Goal: Transaction & Acquisition: Purchase product/service

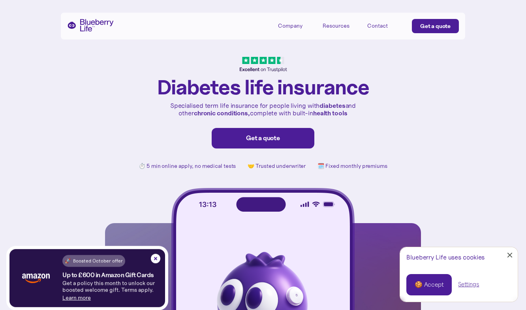
click at [232, 144] on link "Get a quote" at bounding box center [263, 138] width 103 height 21
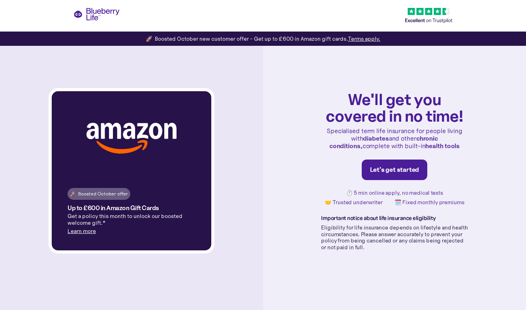
click at [416, 170] on div "Let's get started" at bounding box center [394, 170] width 49 height 8
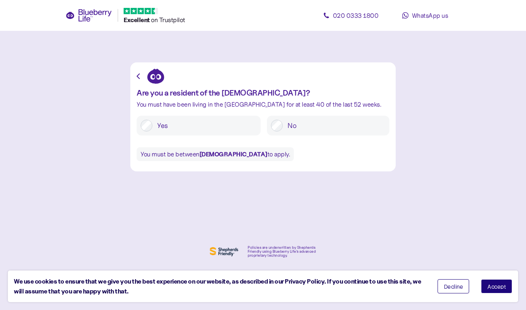
click at [502, 285] on span "Accept" at bounding box center [497, 287] width 19 height 6
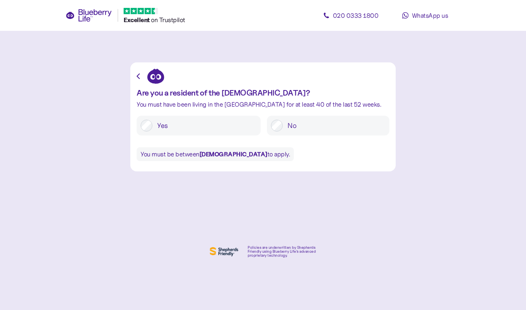
click at [179, 132] on div "Yes" at bounding box center [199, 126] width 124 height 20
click at [164, 126] on label "Yes" at bounding box center [205, 126] width 104 height 12
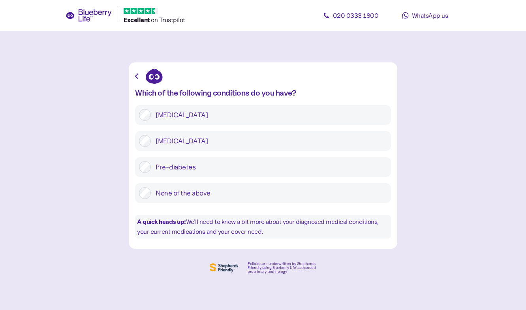
click at [168, 113] on label "[MEDICAL_DATA]" at bounding box center [269, 115] width 236 height 12
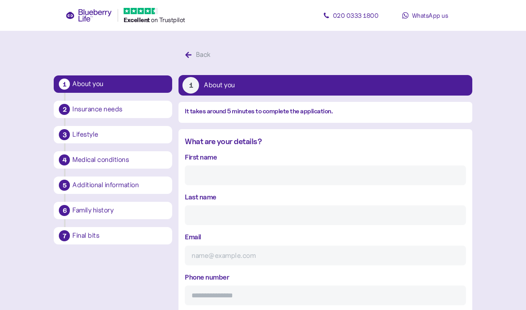
click at [92, 12] on icon at bounding box center [89, 15] width 47 height 13
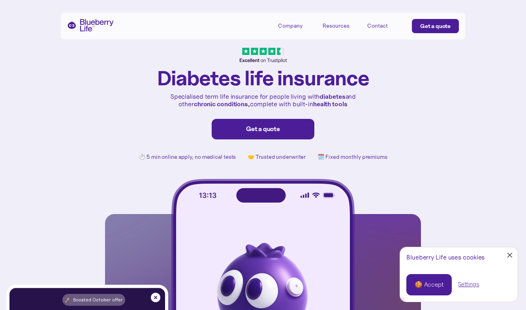
scroll to position [15, 1]
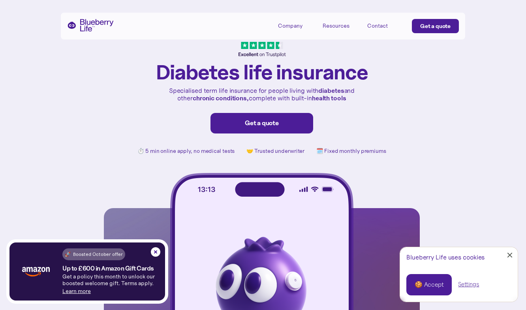
click at [259, 122] on div "Get a quote" at bounding box center [262, 123] width 86 height 8
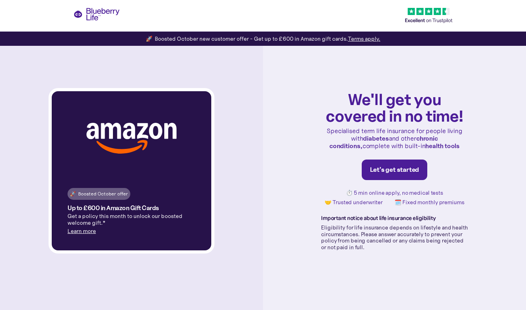
click at [386, 171] on div "Let's get started" at bounding box center [394, 170] width 49 height 8
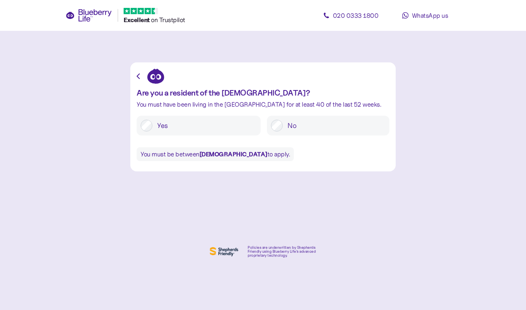
click at [173, 125] on label "Yes" at bounding box center [205, 126] width 104 height 12
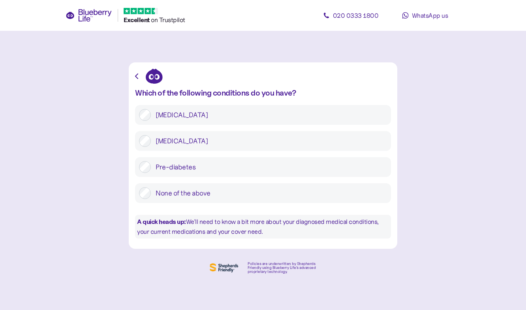
click at [175, 114] on label "[MEDICAL_DATA]" at bounding box center [269, 115] width 236 height 12
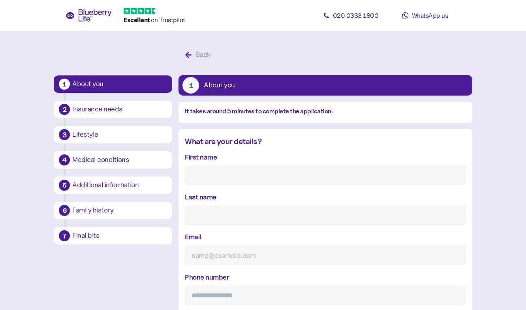
scroll to position [15, 0]
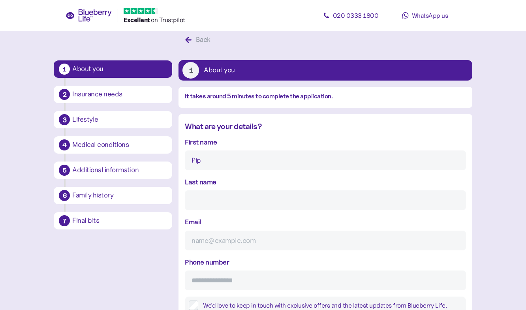
type input "Pip"
type input "[PERSON_NAME]"
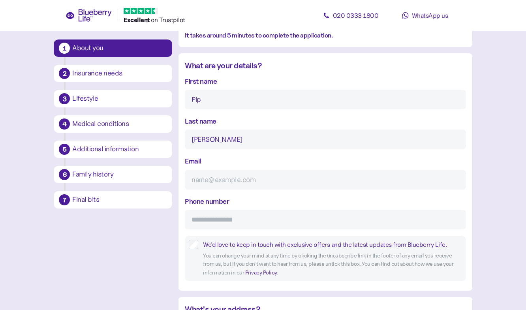
scroll to position [117, 0]
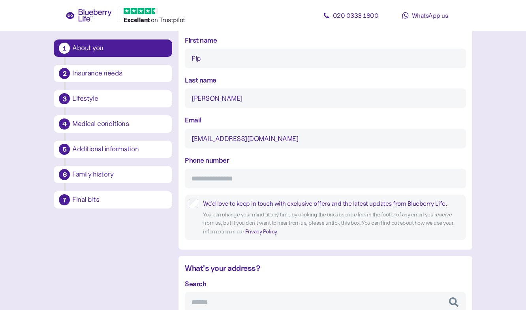
type input "[EMAIL_ADDRESS][DOMAIN_NAME]"
type input "**********"
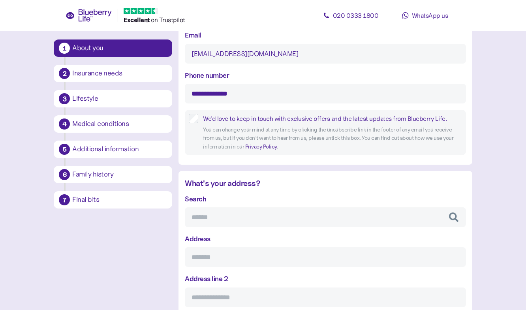
scroll to position [202, 0]
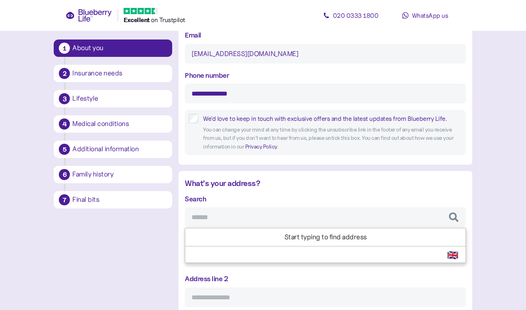
click at [201, 219] on input "Search" at bounding box center [325, 217] width 281 height 20
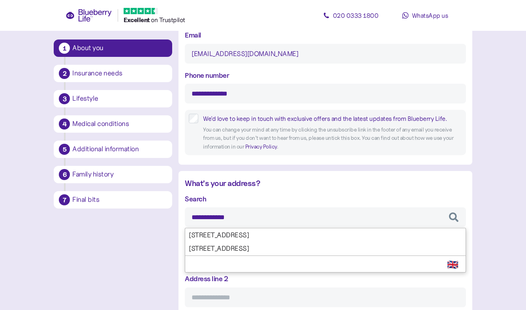
type input "**********"
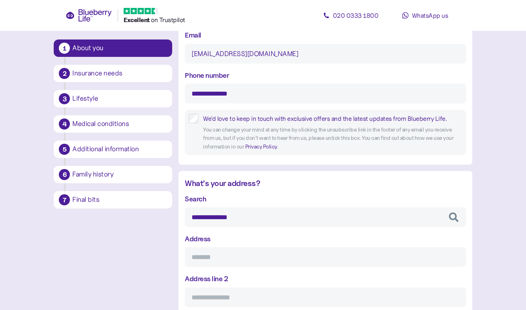
type input "**********"
type input "******"
type input "********"
click at [232, 236] on div "**********" at bounding box center [325, 311] width 281 height 234
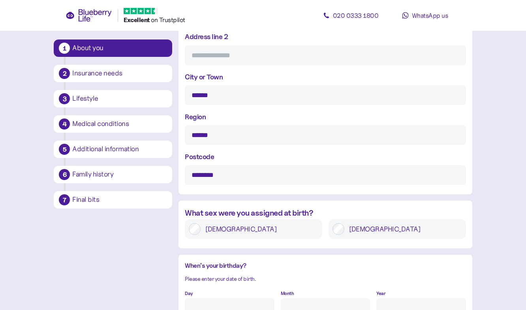
type input "**********"
click at [224, 231] on label "[DEMOGRAPHIC_DATA]" at bounding box center [260, 229] width 118 height 12
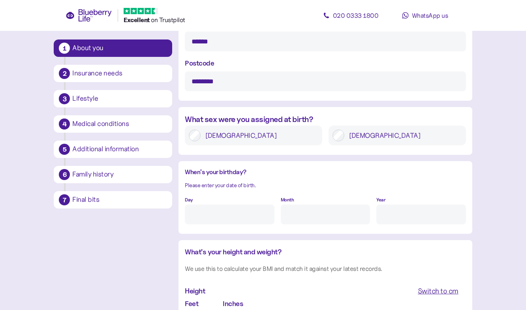
scroll to position [538, 0]
click at [226, 208] on input "Day" at bounding box center [229, 214] width 89 height 20
type input "16"
click at [336, 207] on input "Month" at bounding box center [325, 214] width 89 height 20
type input "5"
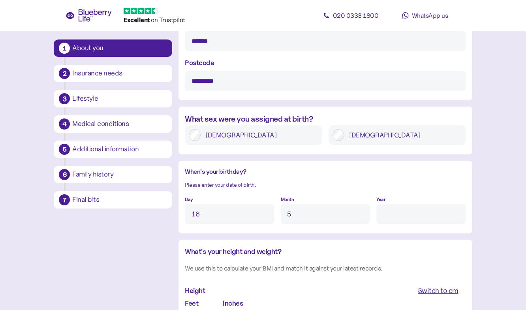
click at [452, 211] on input "Year" at bounding box center [421, 214] width 89 height 20
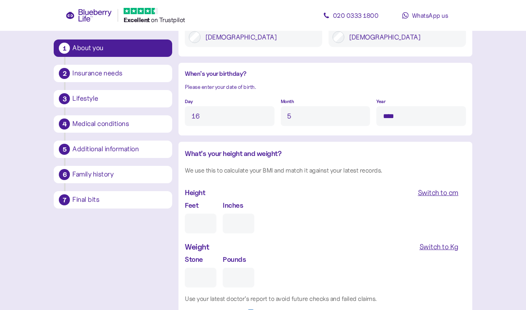
scroll to position [639, 0]
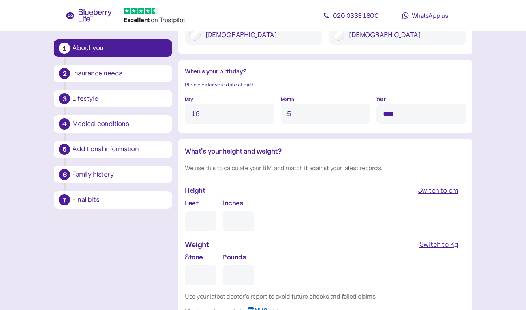
type input "****"
click at [322, 198] on div "Feet Inches" at bounding box center [325, 215] width 281 height 34
click at [201, 218] on input "Feet" at bounding box center [201, 221] width 32 height 20
type input "4"
type input "0"
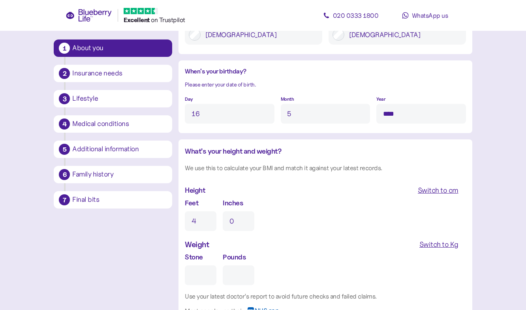
type input "4"
click at [238, 221] on input "0" at bounding box center [239, 221] width 32 height 20
type input "11"
click at [313, 226] on div "Feet 4 Inches 11" at bounding box center [325, 215] width 281 height 34
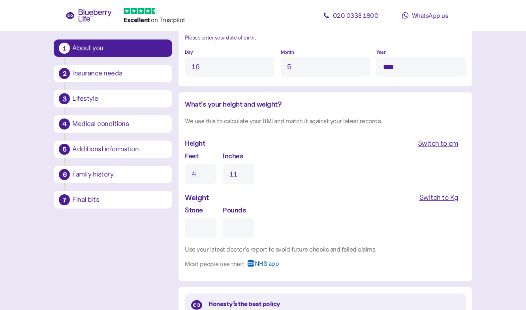
click at [194, 226] on input "Stone" at bounding box center [201, 229] width 32 height 20
type input "9"
type input "0"
type input "9"
click at [302, 217] on div "Stone 9 Pounds 0" at bounding box center [325, 222] width 281 height 34
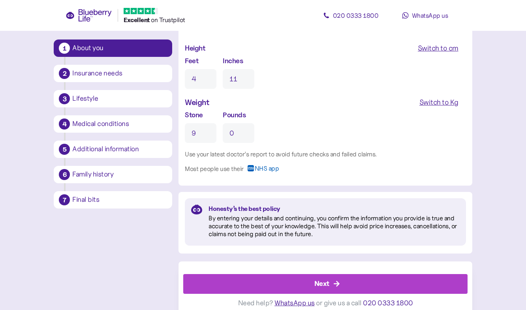
scroll to position [778, 0]
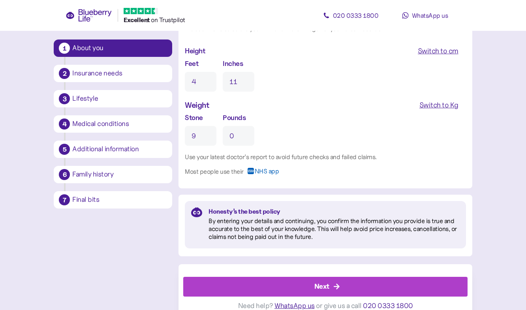
click at [351, 284] on div "Next" at bounding box center [327, 286] width 266 height 19
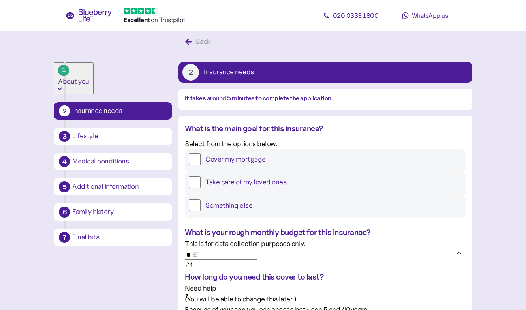
scroll to position [16, 0]
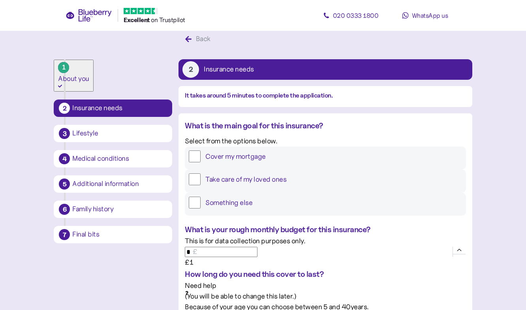
click at [277, 162] on label "Cover my mortgage" at bounding box center [331, 157] width 261 height 12
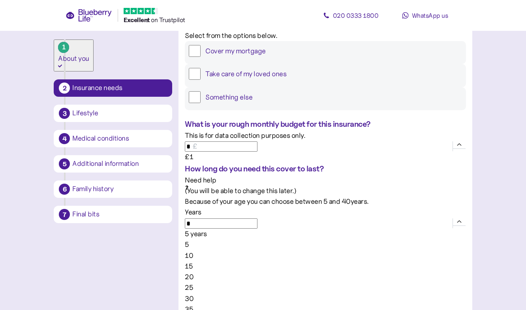
scroll to position [122, 0]
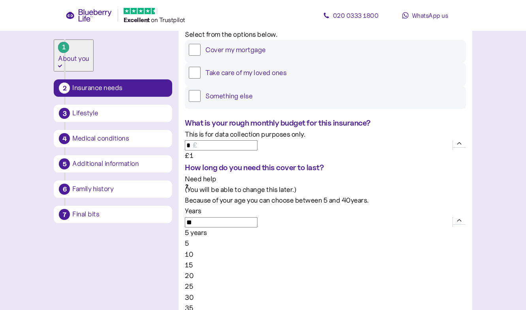
click at [436, 228] on div "5 years" at bounding box center [325, 233] width 281 height 11
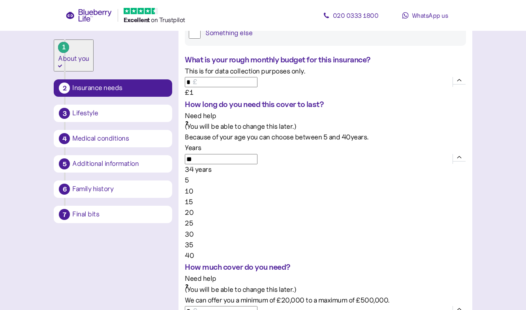
scroll to position [186, 0]
type input "**"
click at [459, 164] on div "34 years" at bounding box center [325, 169] width 281 height 11
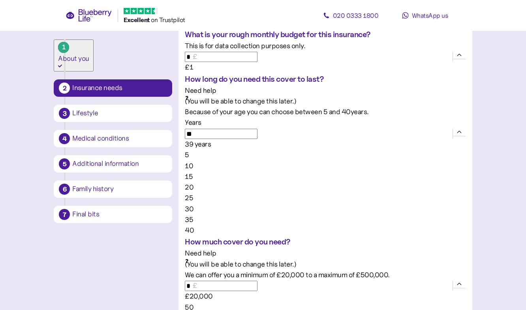
scroll to position [212, 0]
type input "*******"
click at [406, 290] on div "£345,000" at bounding box center [325, 295] width 281 height 11
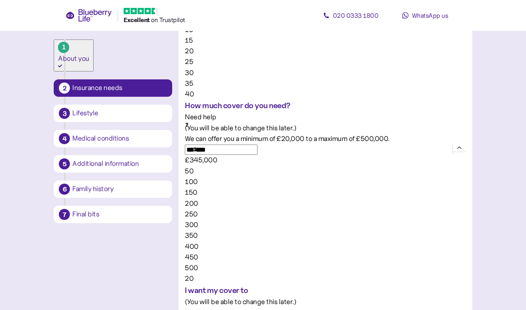
scroll to position [345, 0]
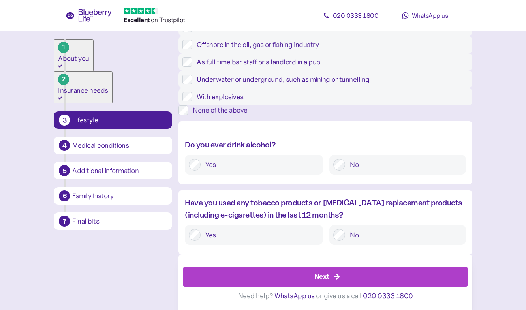
scroll to position [269, 0]
click at [277, 171] on label "Yes" at bounding box center [260, 165] width 119 height 12
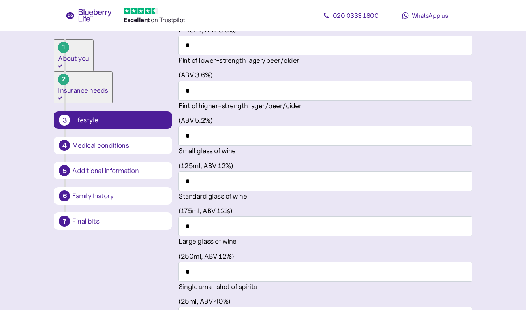
scroll to position [536, 0]
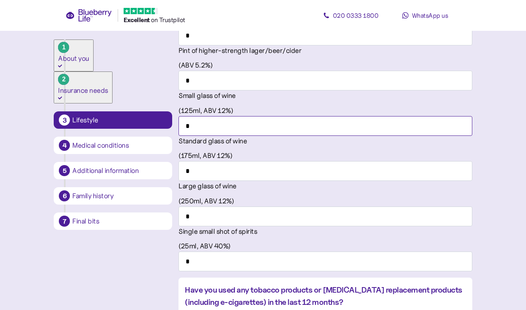
click at [441, 136] on input "*" at bounding box center [326, 126] width 294 height 20
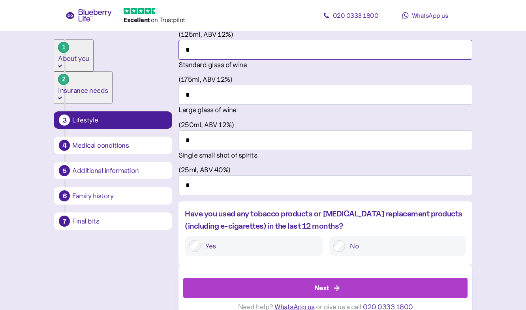
scroll to position [614, 0]
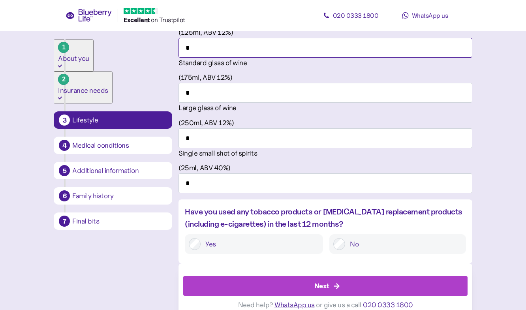
type input "*"
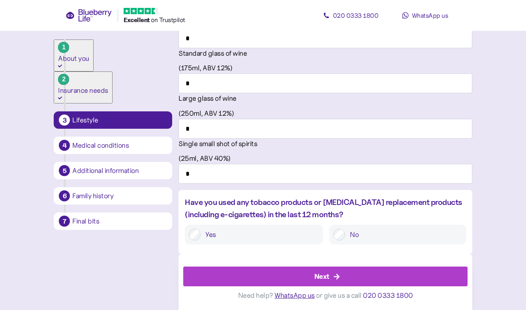
scroll to position [681, 0]
click at [339, 277] on icon "button" at bounding box center [337, 277] width 6 height 6
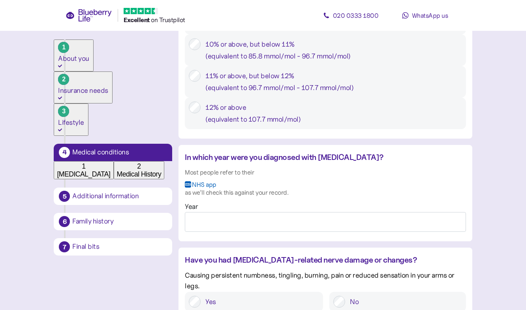
scroll to position [503, 0]
click at [269, 232] on input "Year" at bounding box center [325, 222] width 281 height 20
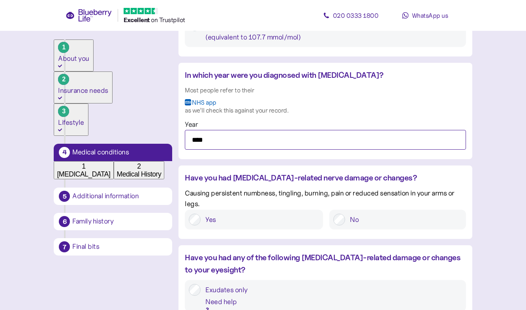
scroll to position [586, 0]
type input "****"
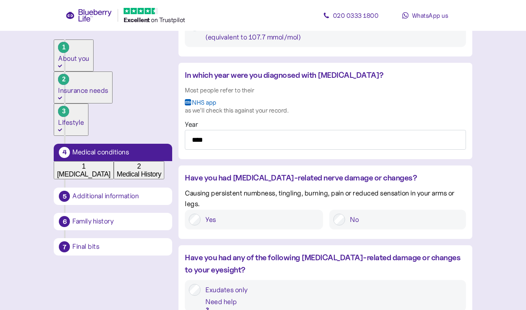
click at [292, 184] on div "Have you had [MEDICAL_DATA]-related nerve damage or changes?" at bounding box center [325, 178] width 281 height 12
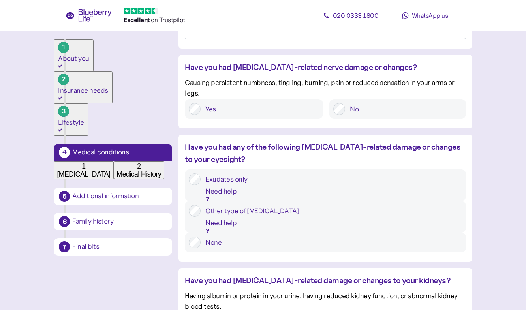
scroll to position [726, 0]
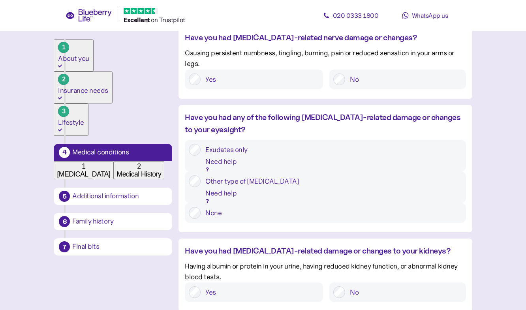
click at [447, 164] on div "Need help" at bounding box center [332, 162] width 255 height 12
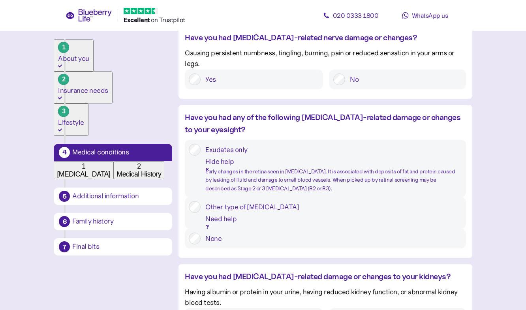
click at [283, 213] on div "Other type of [MEDICAL_DATA]" at bounding box center [333, 207] width 256 height 12
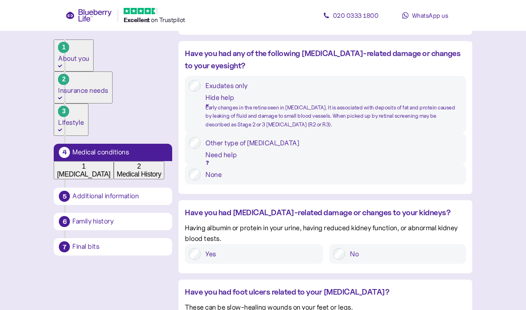
scroll to position [790, 0]
click at [443, 161] on div "Need help" at bounding box center [332, 155] width 255 height 12
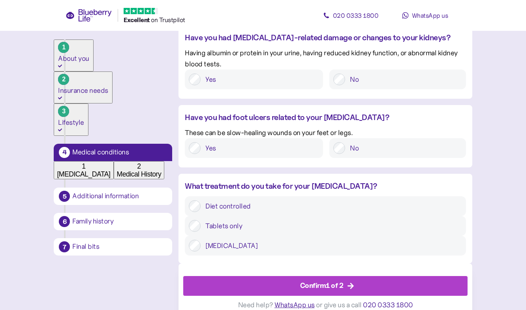
scroll to position [973, 0]
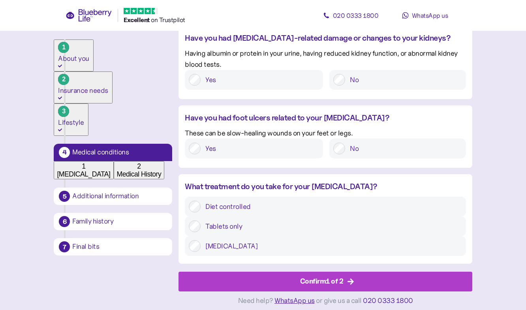
click at [345, 274] on div "Confirm 1 of 2" at bounding box center [327, 281] width 276 height 19
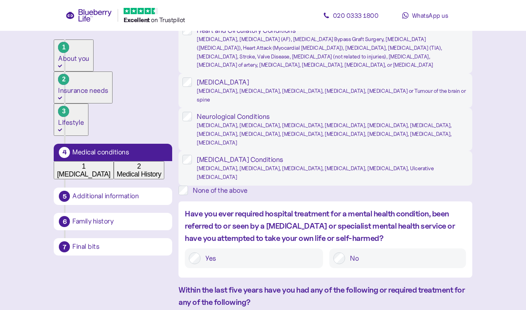
scroll to position [278, 0]
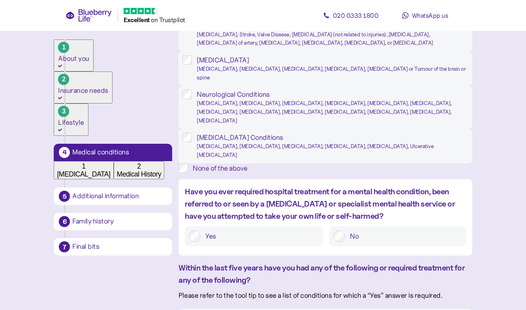
click at [240, 173] on div "None of the above" at bounding box center [326, 168] width 294 height 9
click at [237, 173] on div "None of the above" at bounding box center [332, 168] width 279 height 9
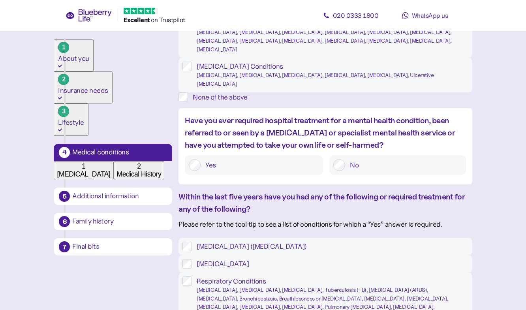
scroll to position [350, 0]
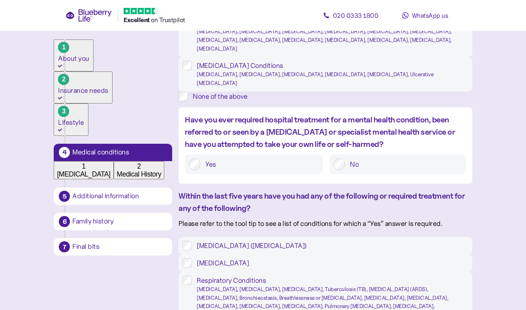
click at [275, 170] on label "Yes" at bounding box center [260, 164] width 119 height 12
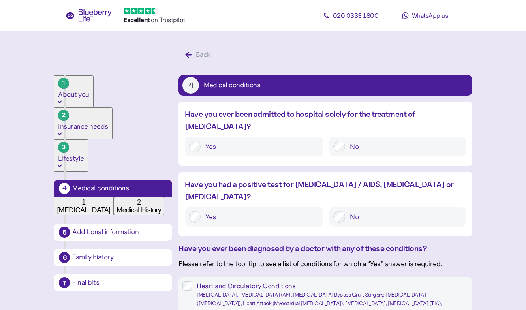
scroll to position [0, 0]
click at [84, 155] on div "Lifestyle" at bounding box center [71, 162] width 26 height 14
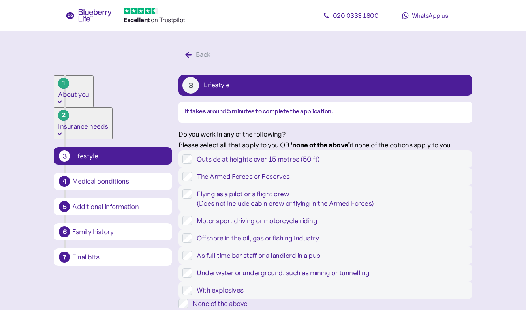
click at [89, 91] on div "About you" at bounding box center [73, 98] width 31 height 14
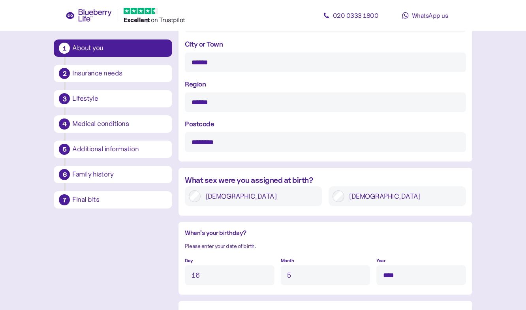
scroll to position [646, 0]
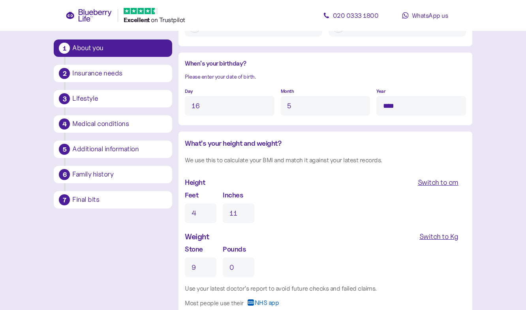
click at [449, 179] on div "Switch to cm" at bounding box center [438, 182] width 41 height 11
type input "150"
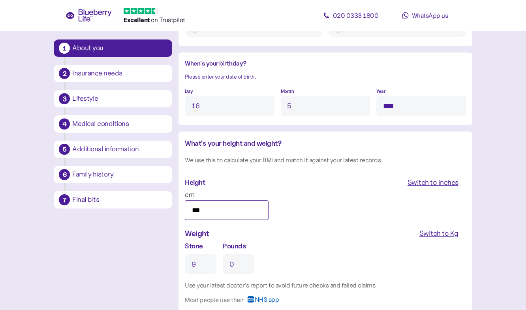
click at [215, 207] on input "***" at bounding box center [226, 210] width 83 height 20
type input "***"
click at [278, 225] on div "What's your height and weight? We use this to calculate your BMI and match it a…" at bounding box center [325, 223] width 281 height 171
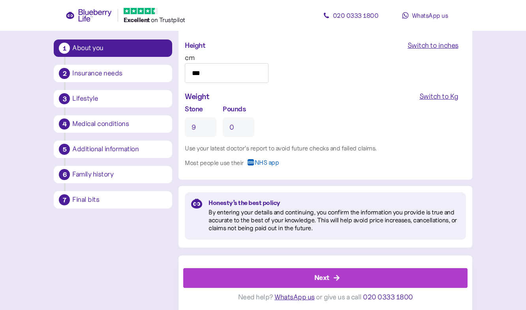
scroll to position [783, 0]
click at [283, 280] on div "Next" at bounding box center [327, 278] width 266 height 19
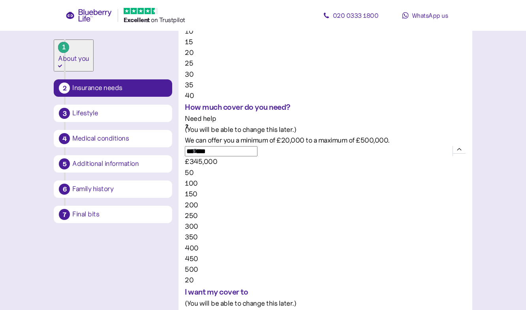
scroll to position [345, 0]
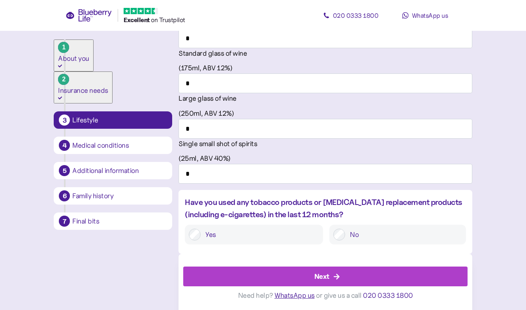
scroll to position [681, 0]
click at [315, 282] on div "Next" at bounding box center [322, 276] width 15 height 11
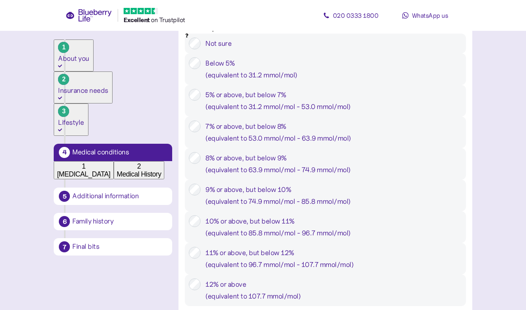
scroll to position [326, 0]
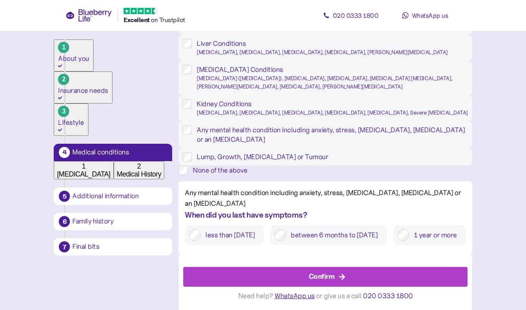
scroll to position [891, 0]
click at [409, 231] on label "1 year or more" at bounding box center [435, 235] width 53 height 12
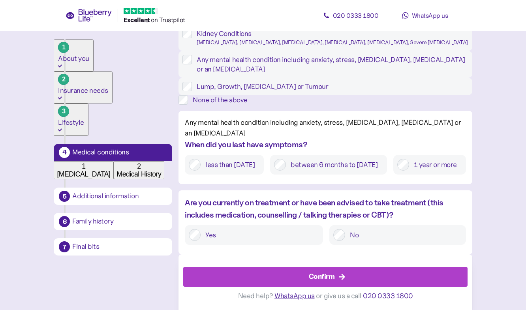
scroll to position [961, 0]
click at [347, 275] on div "Confirm" at bounding box center [327, 277] width 266 height 19
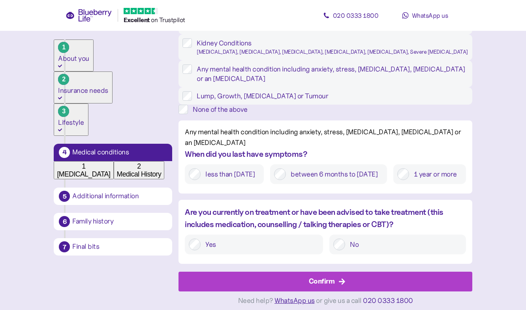
click at [324, 276] on div "Confirm" at bounding box center [322, 281] width 26 height 11
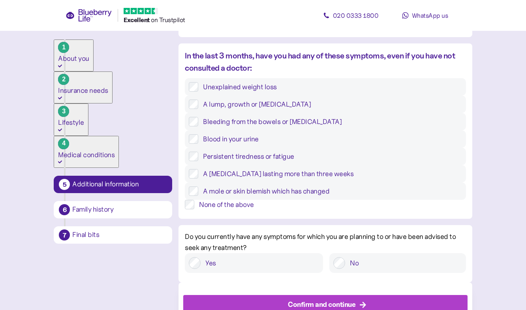
scroll to position [252, 0]
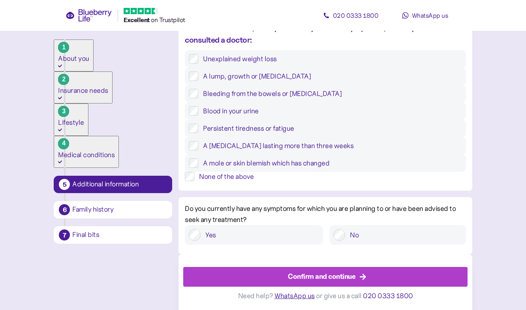
click at [241, 181] on div "None of the above" at bounding box center [332, 176] width 267 height 9
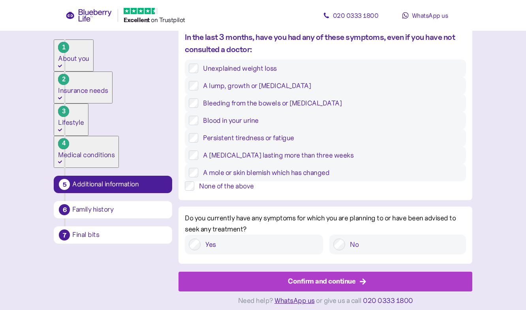
click at [344, 282] on div "Confirm and continue" at bounding box center [322, 281] width 68 height 11
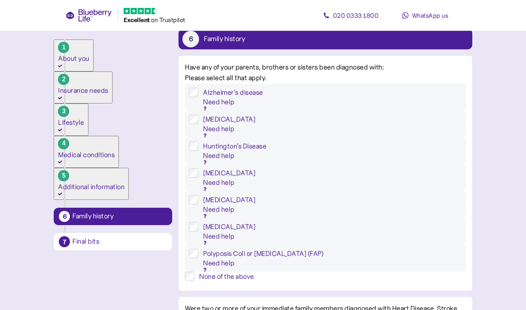
scroll to position [58, 0]
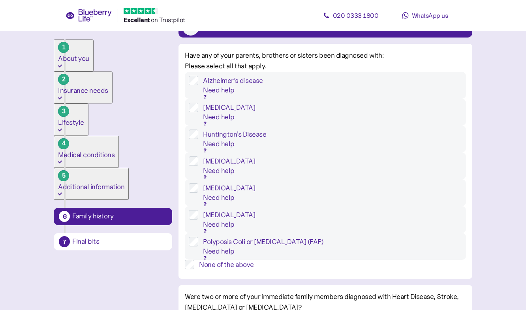
click at [200, 260] on label "None of the above" at bounding box center [329, 264] width 271 height 9
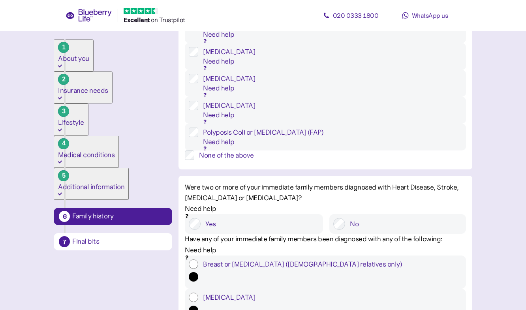
scroll to position [168, 0]
click at [450, 204] on div "Need help" at bounding box center [325, 209] width 280 height 11
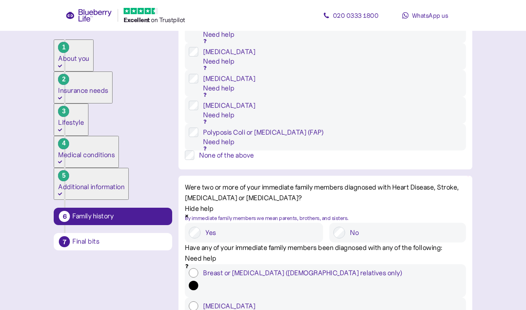
click at [448, 204] on div "Hide help" at bounding box center [325, 209] width 280 height 11
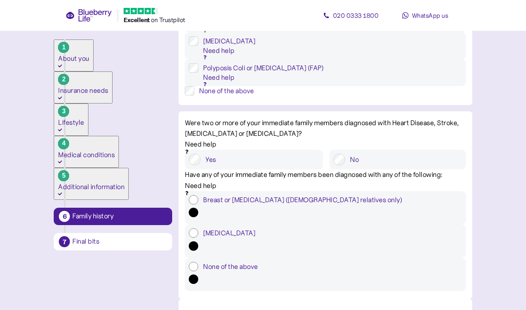
scroll to position [231, 0]
click at [232, 263] on label "None of the above" at bounding box center [330, 267] width 264 height 9
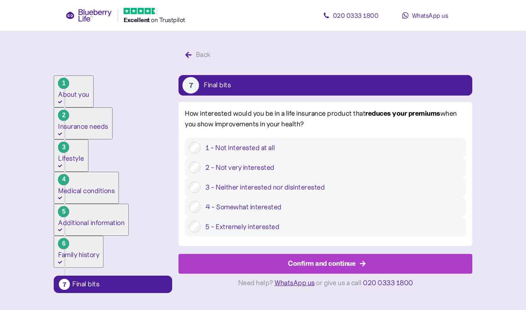
scroll to position [24, 0]
click at [264, 208] on label "4 - Somewhat interested" at bounding box center [331, 207] width 261 height 12
click at [322, 269] on div "Confirm and continue" at bounding box center [322, 263] width 68 height 11
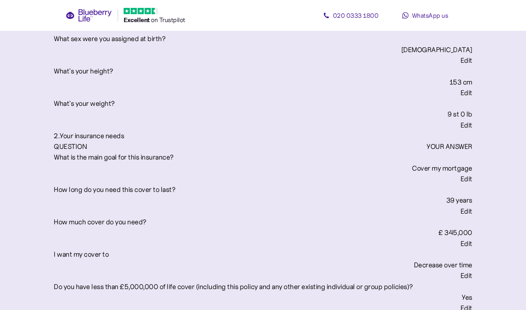
scroll to position [473, 0]
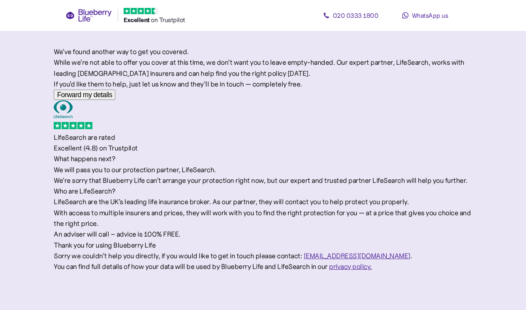
scroll to position [98, 0]
click at [112, 91] on span "Forward my details" at bounding box center [84, 95] width 55 height 8
